Goal: Information Seeking & Learning: Check status

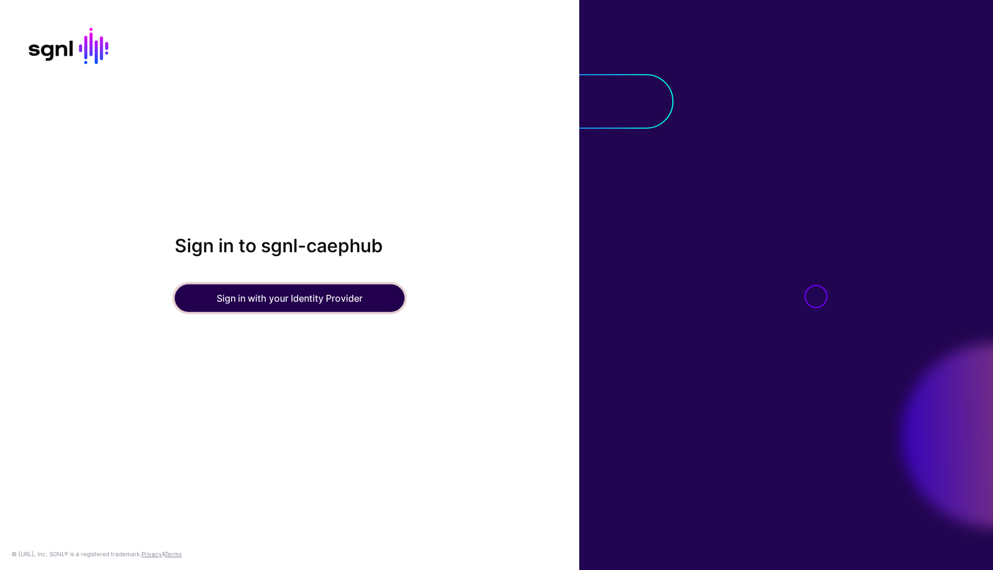
click at [329, 304] on button "Sign in with your Identity Provider" at bounding box center [290, 298] width 230 height 28
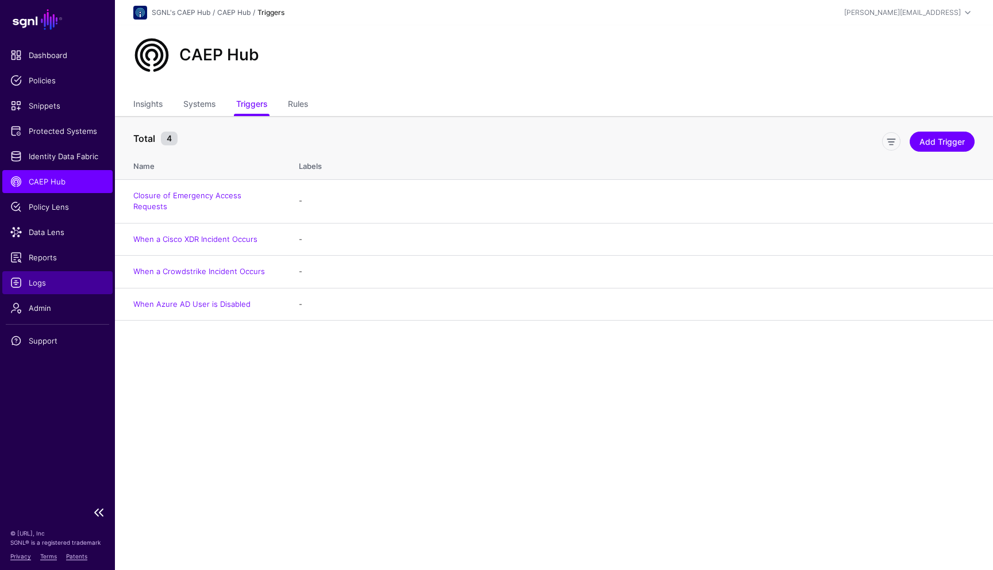
click at [52, 279] on span "Logs" at bounding box center [57, 282] width 94 height 11
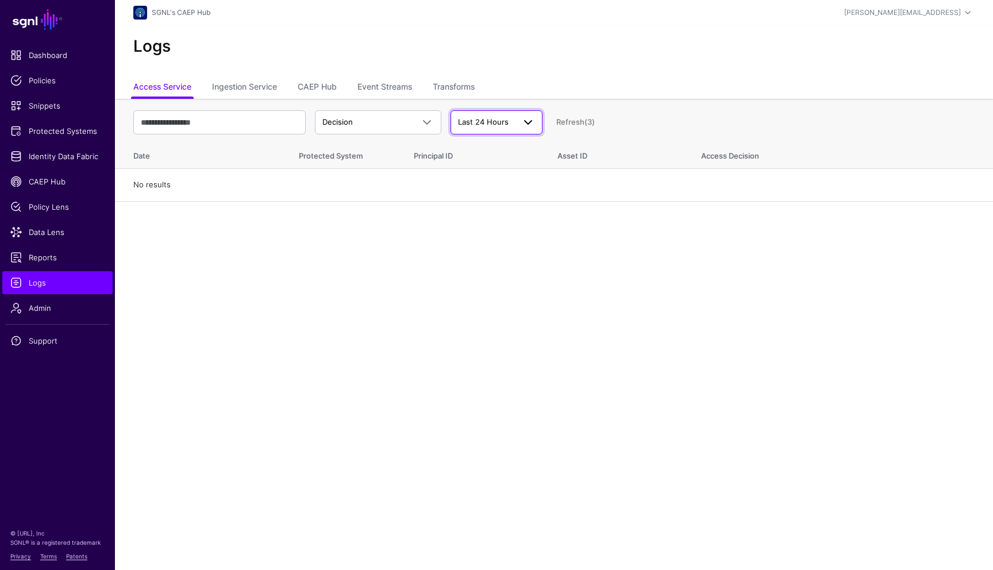
click at [480, 118] on span "Last 24 Hours" at bounding box center [483, 121] width 51 height 9
click at [480, 203] on span "Last 90 Days" at bounding box center [483, 202] width 46 height 9
